Goal: Task Accomplishment & Management: Complete application form

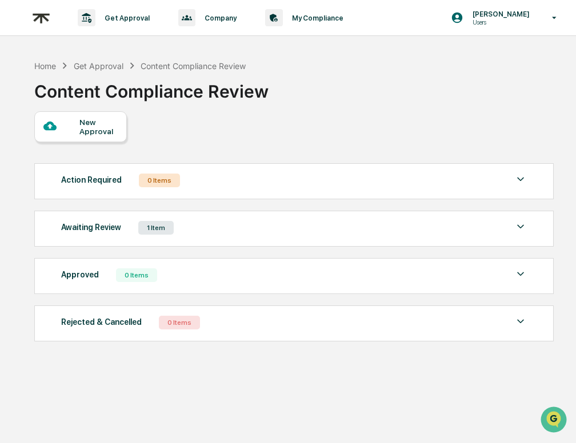
click at [105, 125] on div "New Approval" at bounding box center [98, 127] width 38 height 18
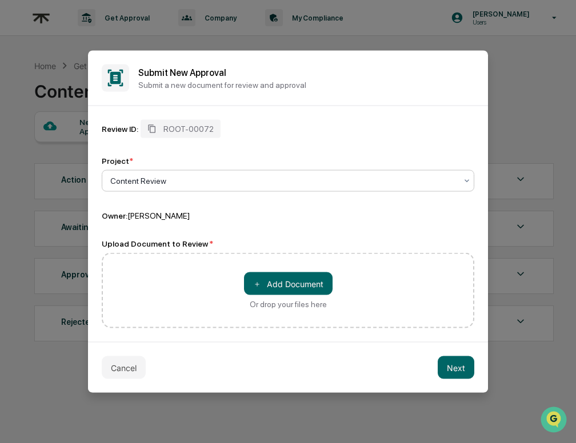
click at [267, 230] on div "Review ID: ROOT-00072 Project * Content Review Owner: Alexandra Stickelman Uplo…" at bounding box center [288, 224] width 372 height 209
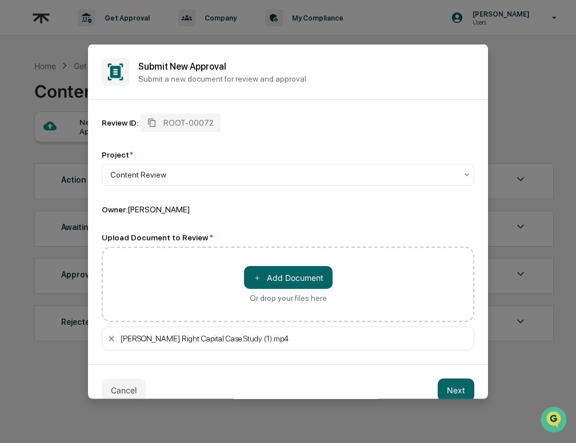
scroll to position [17, 0]
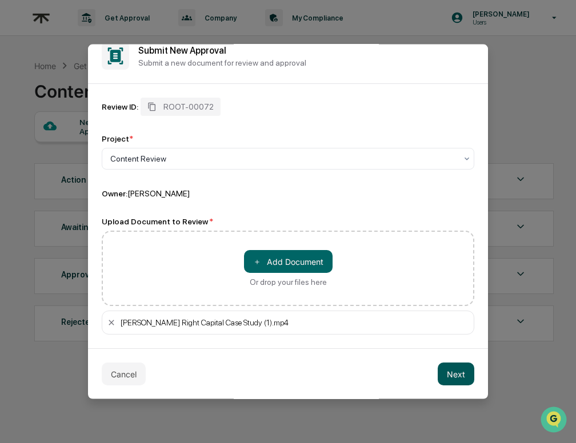
click at [456, 376] on button "Next" at bounding box center [456, 374] width 37 height 23
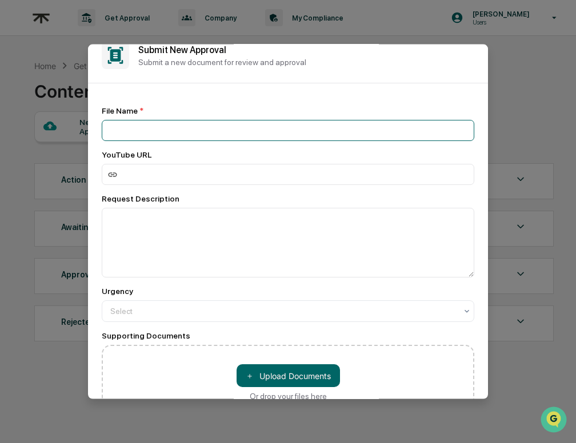
click at [279, 123] on input at bounding box center [288, 130] width 372 height 21
type input "**********"
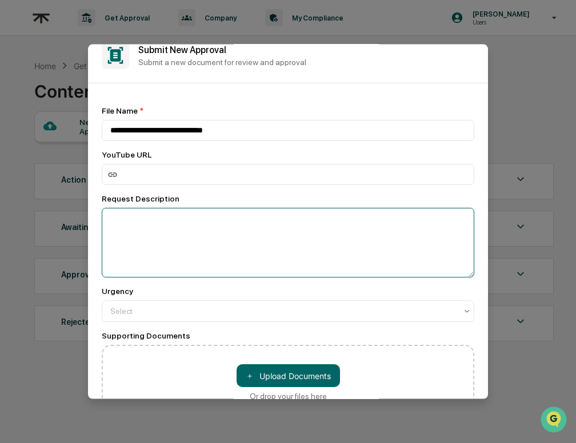
click at [247, 232] on textarea at bounding box center [288, 243] width 372 height 70
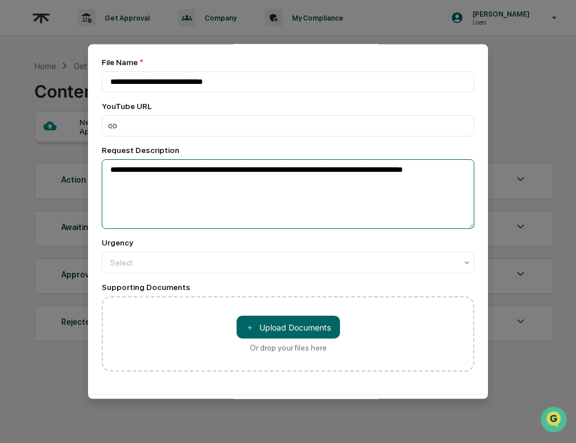
scroll to position [59, 0]
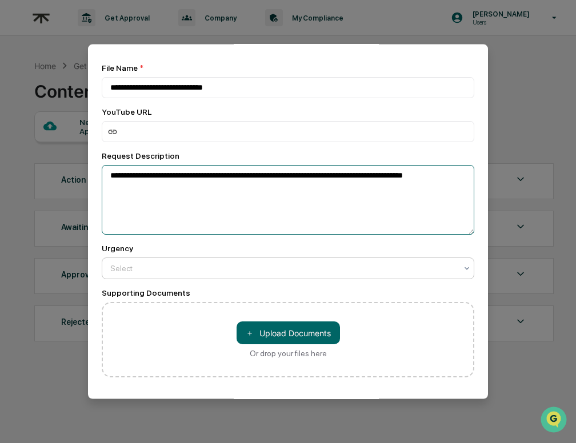
type textarea "**********"
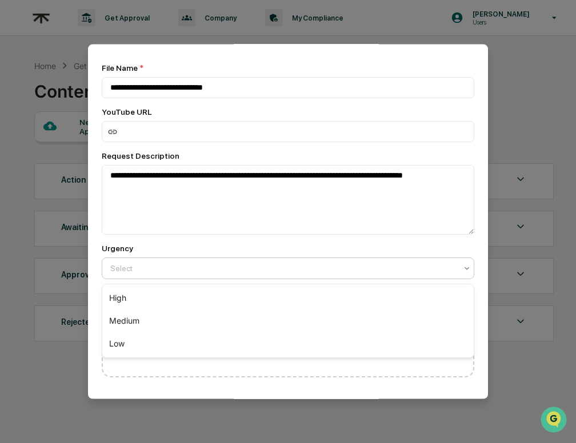
click at [227, 273] on div at bounding box center [283, 268] width 346 height 11
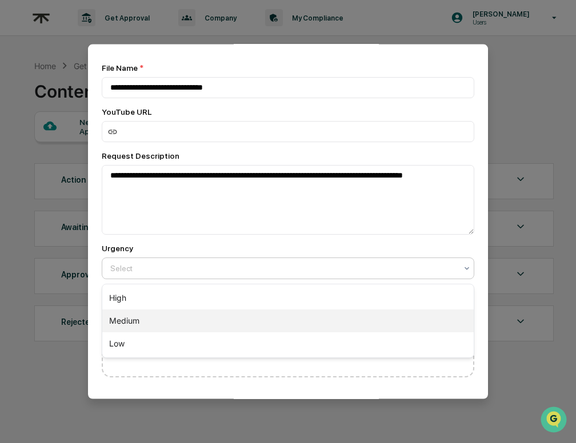
click at [210, 319] on div "Medium" at bounding box center [287, 321] width 371 height 23
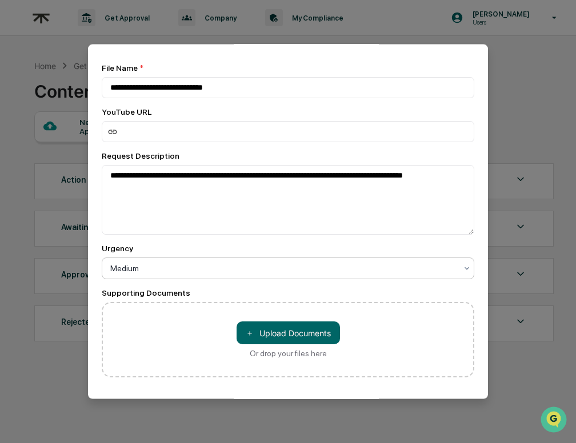
scroll to position [114, 0]
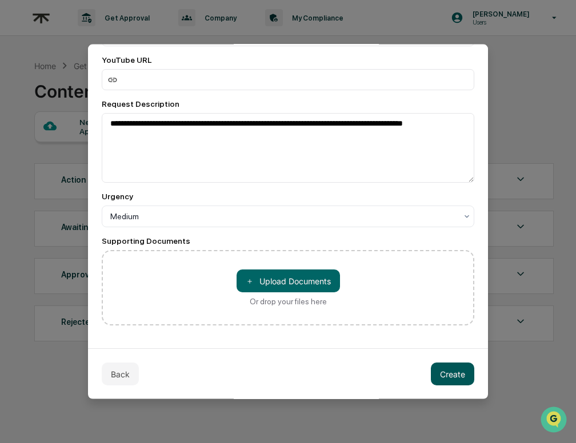
click at [447, 378] on button "Create" at bounding box center [452, 374] width 43 height 23
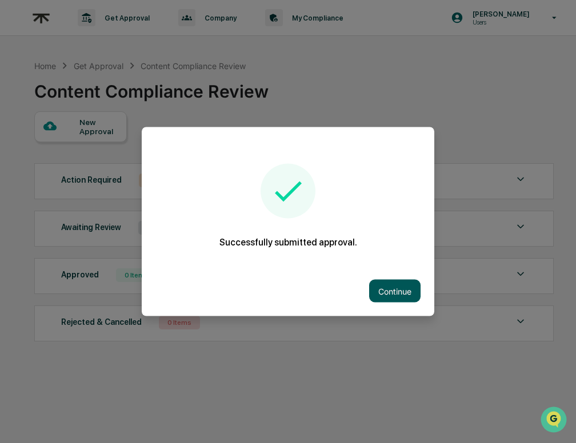
click at [383, 282] on button "Continue" at bounding box center [394, 291] width 51 height 23
